Goal: Information Seeking & Learning: Learn about a topic

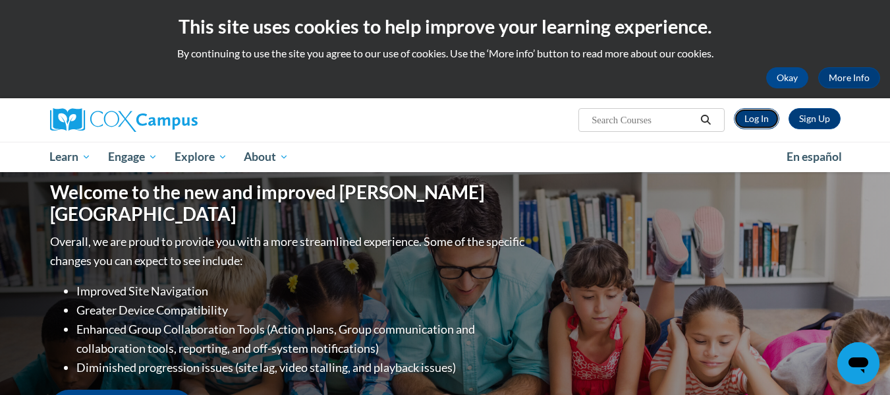
click at [750, 121] on link "Log In" at bounding box center [756, 118] width 45 height 21
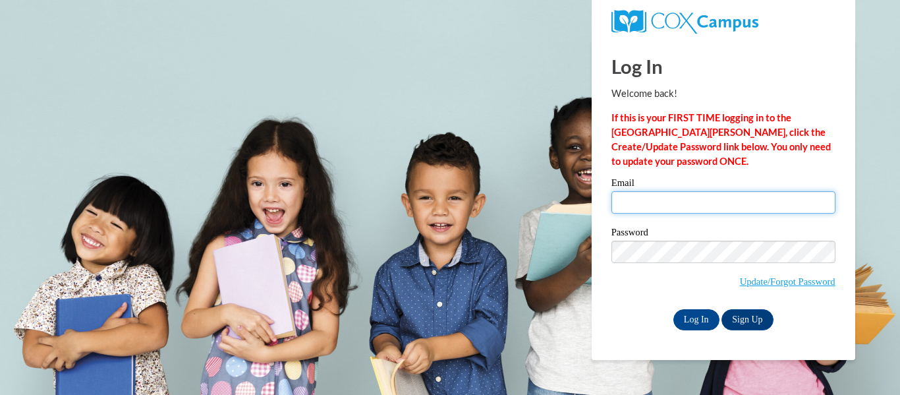
click at [707, 200] on input "Email" at bounding box center [723, 202] width 224 height 22
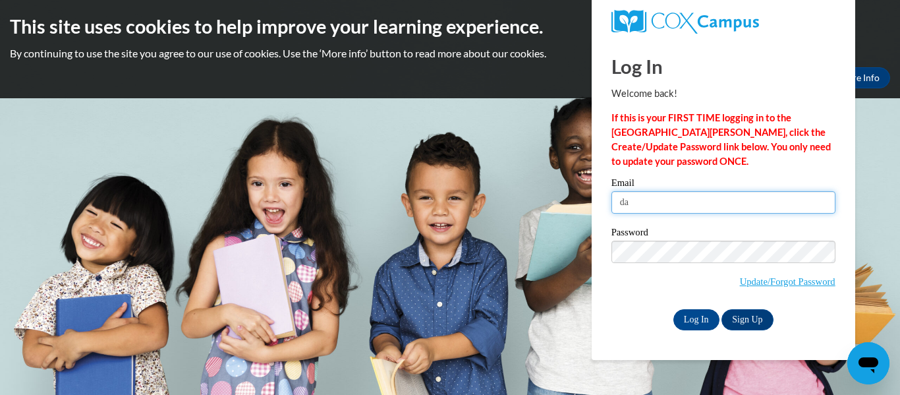
type input "d"
type input "daggetbr@wauwatosa.k12.wi.us"
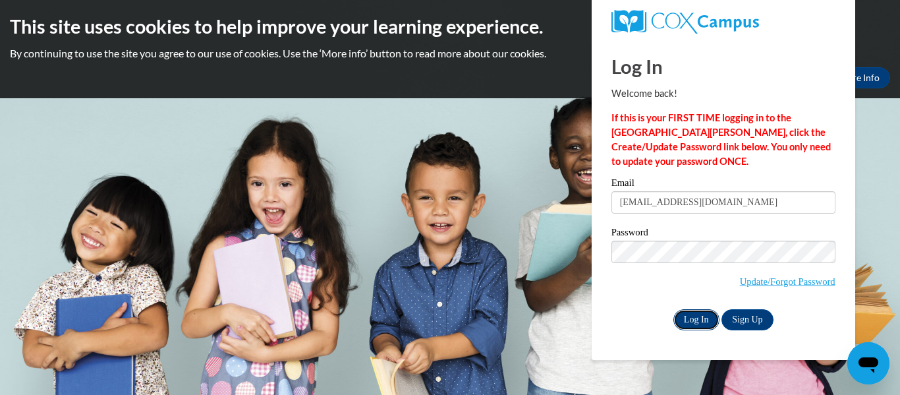
click at [685, 315] on input "Log In" at bounding box center [696, 319] width 46 height 21
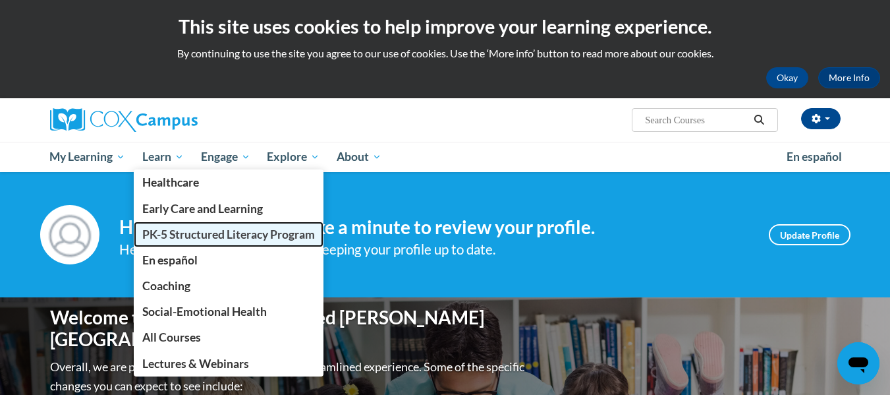
click at [165, 232] on span "PK-5 Structured Literacy Program" at bounding box center [228, 234] width 173 height 14
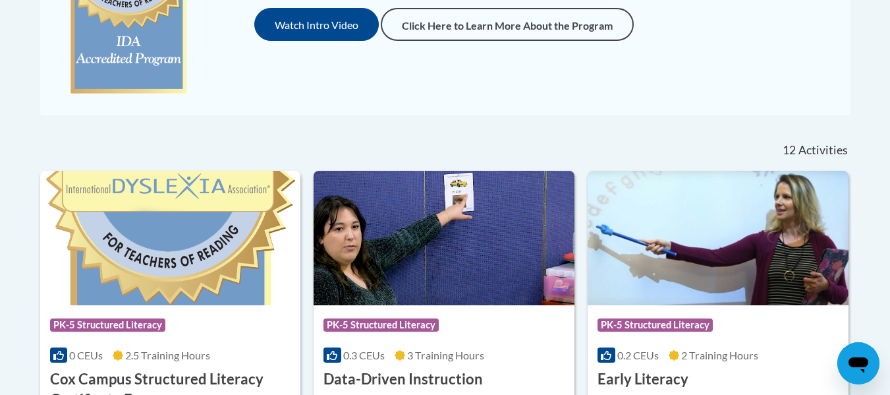
scroll to position [434, 0]
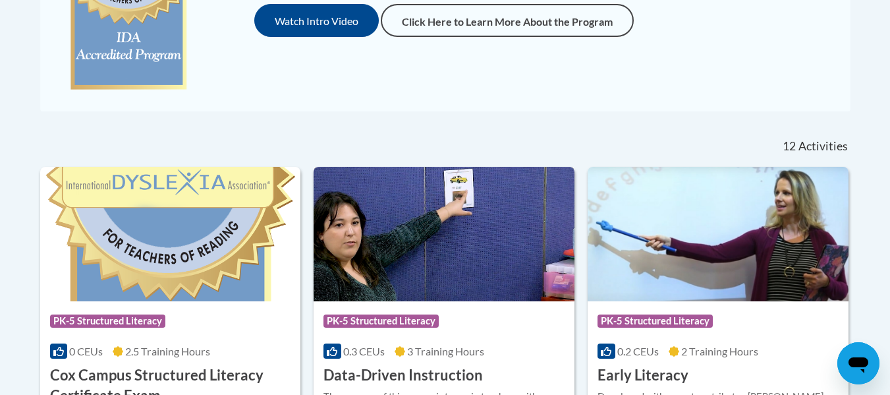
click at [389, 263] on img at bounding box center [444, 234] width 261 height 134
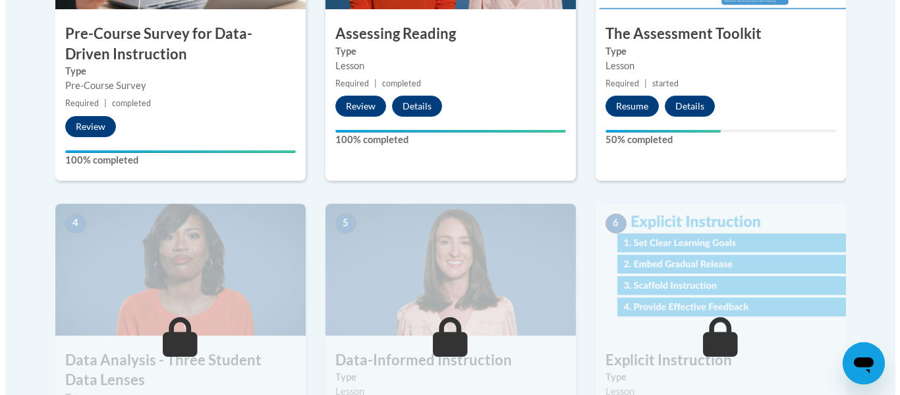
scroll to position [566, 0]
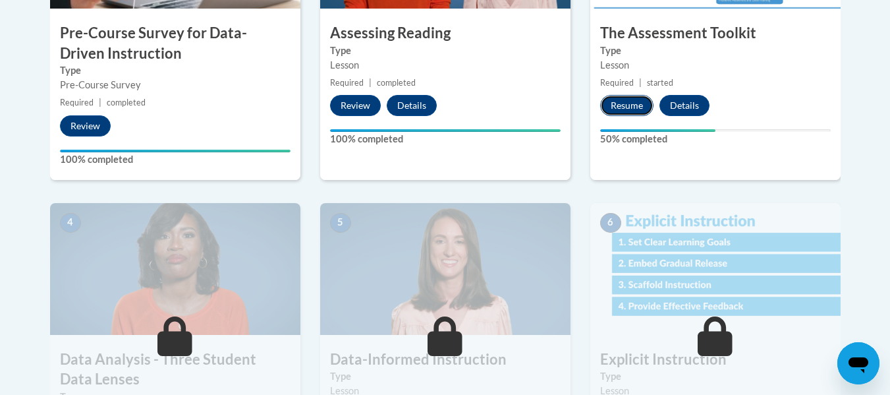
click at [611, 103] on button "Resume" at bounding box center [626, 105] width 53 height 21
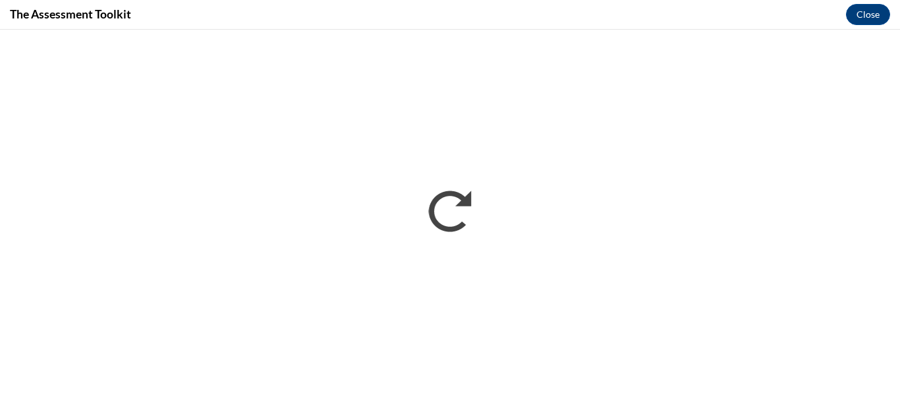
scroll to position [0, 0]
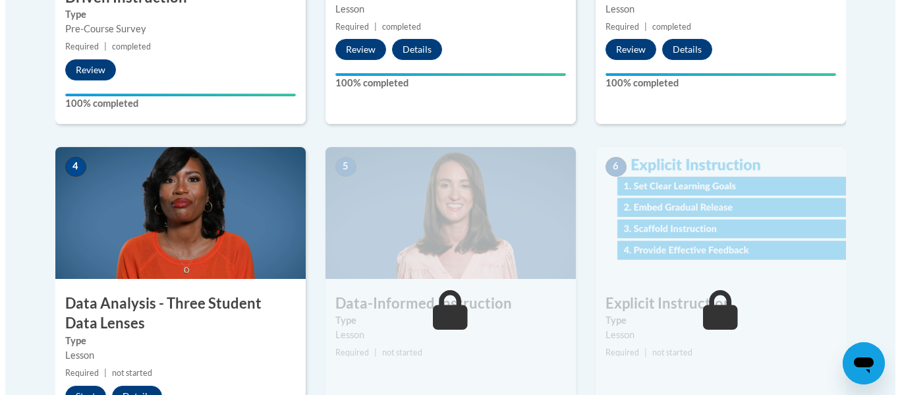
scroll to position [723, 0]
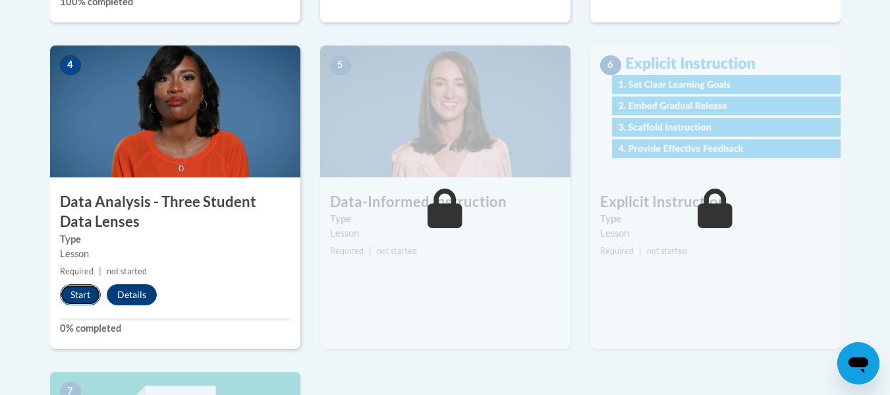
click at [80, 287] on button "Start" at bounding box center [80, 294] width 41 height 21
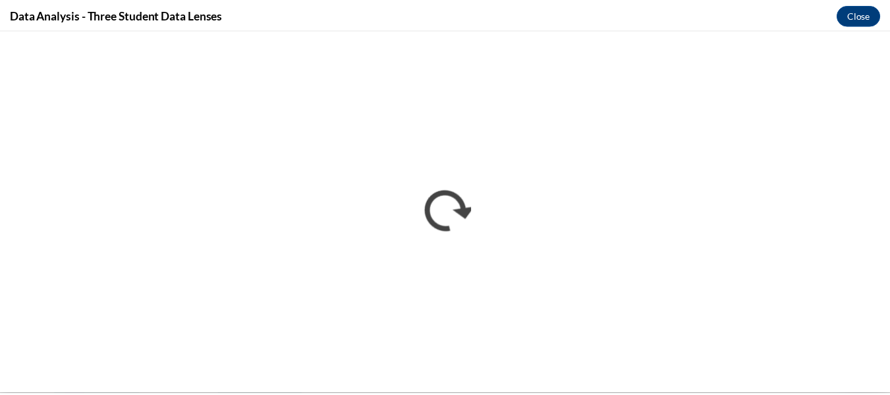
scroll to position [0, 0]
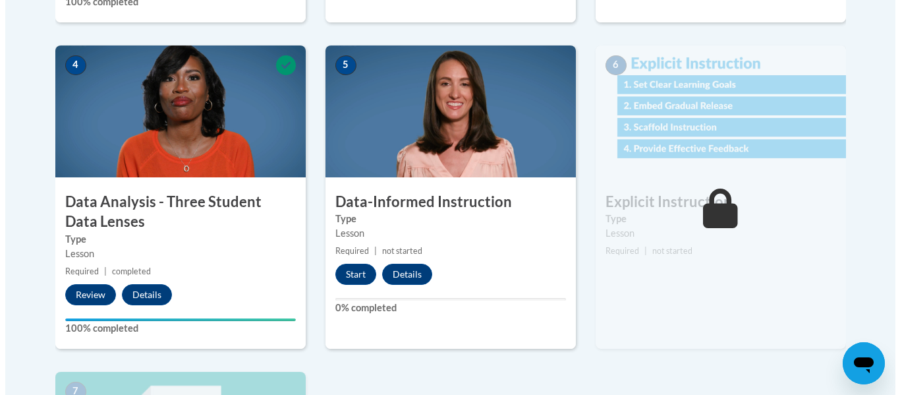
scroll to position [724, 0]
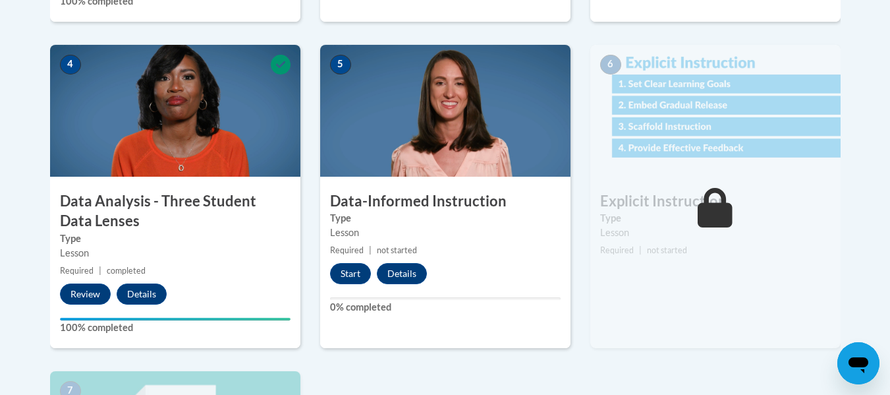
click at [453, 161] on img at bounding box center [445, 111] width 250 height 132
click at [435, 123] on img at bounding box center [445, 111] width 250 height 132
click at [343, 279] on button "Start" at bounding box center [350, 273] width 41 height 21
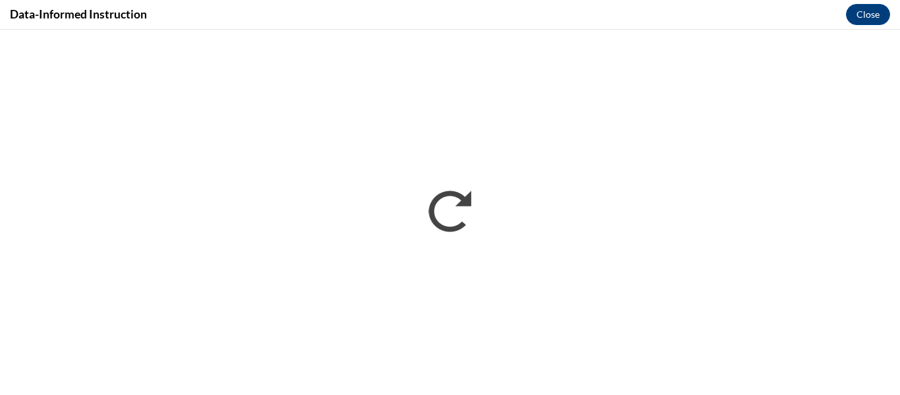
scroll to position [0, 0]
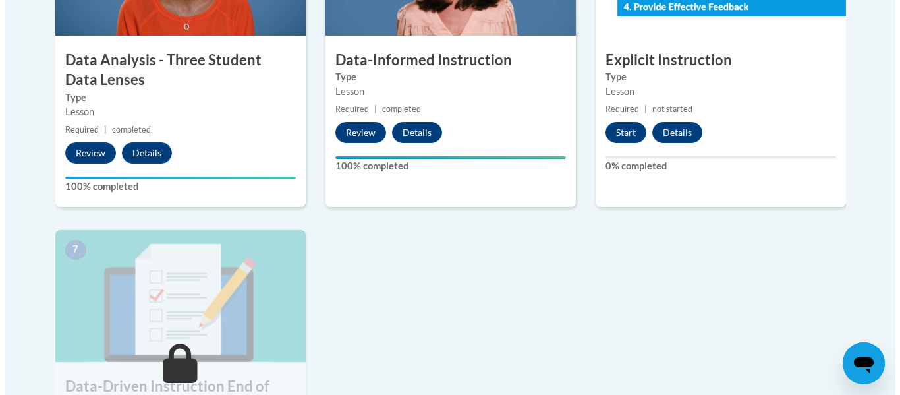
scroll to position [866, 0]
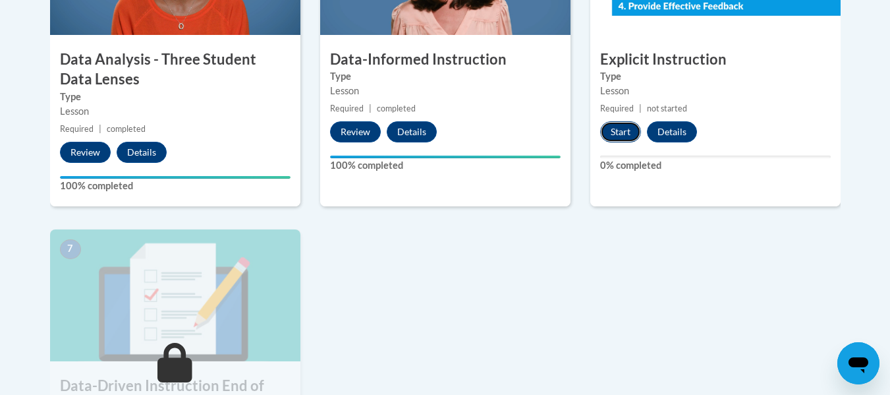
click at [607, 132] on button "Start" at bounding box center [620, 131] width 41 height 21
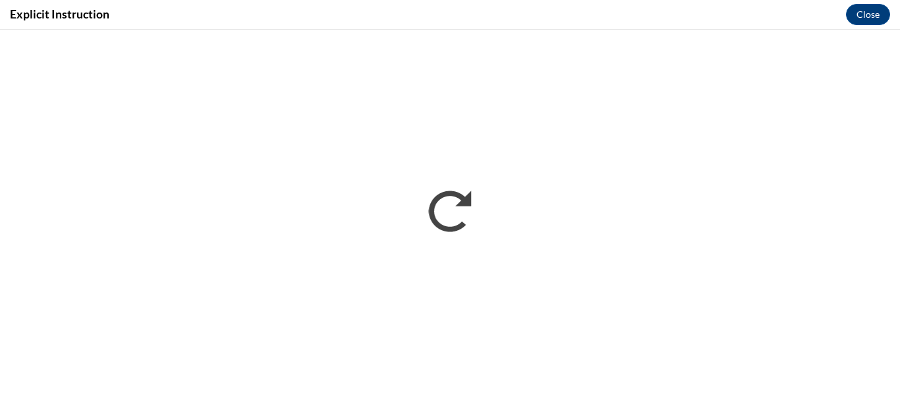
scroll to position [0, 0]
